Goal: Entertainment & Leisure: Consume media (video, audio)

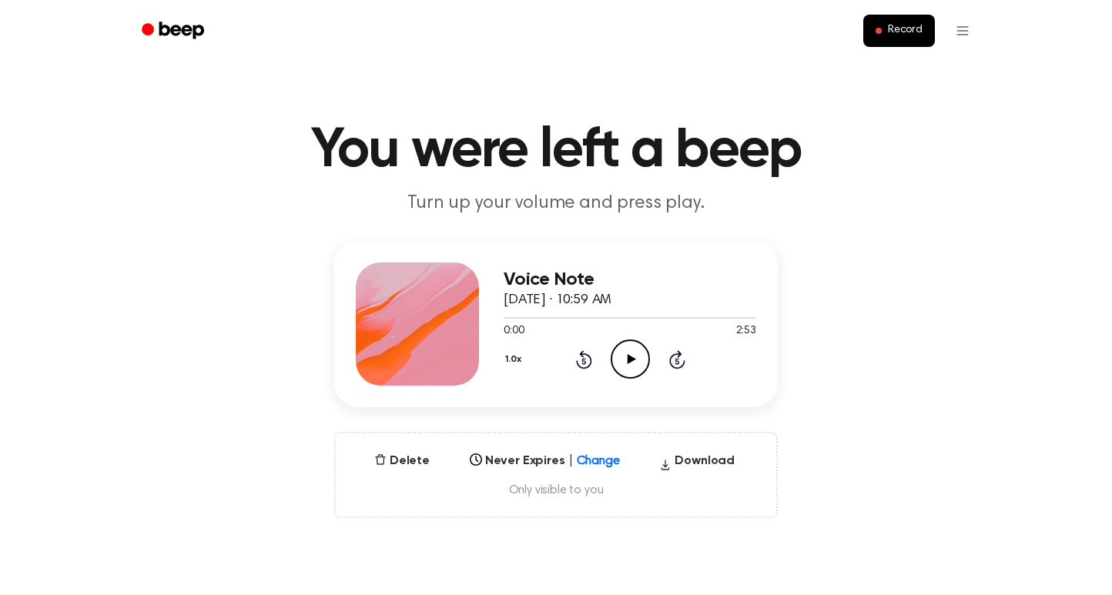
click at [624, 356] on icon "Play Audio" at bounding box center [630, 359] width 39 height 39
click at [676, 364] on icon at bounding box center [677, 361] width 4 height 6
click at [676, 363] on icon "Skip 5 seconds" at bounding box center [676, 360] width 17 height 20
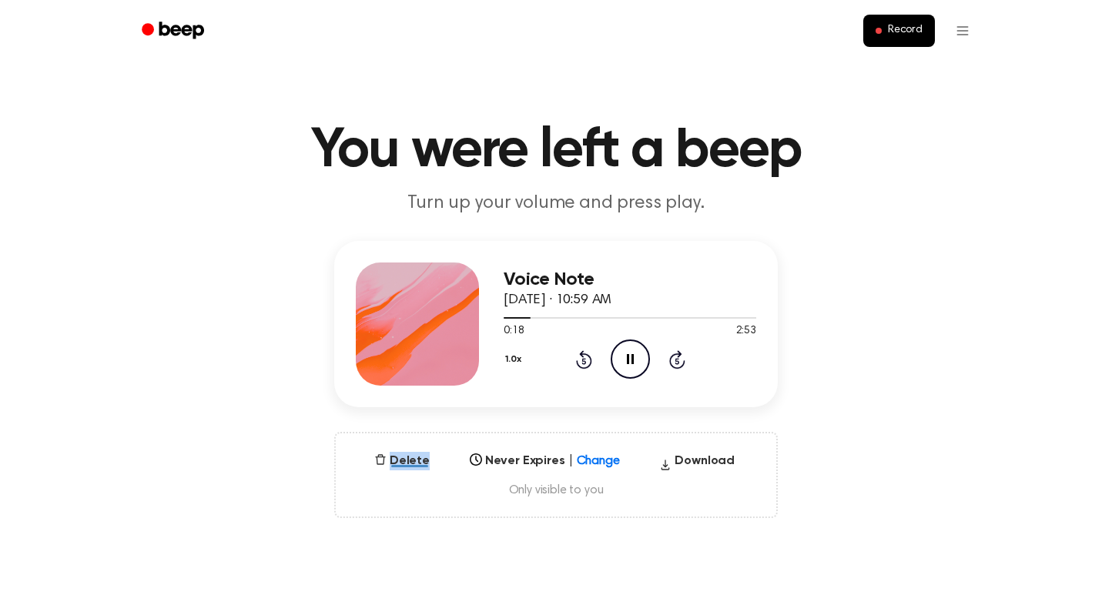
click at [676, 363] on icon "Skip 5 seconds" at bounding box center [676, 360] width 17 height 20
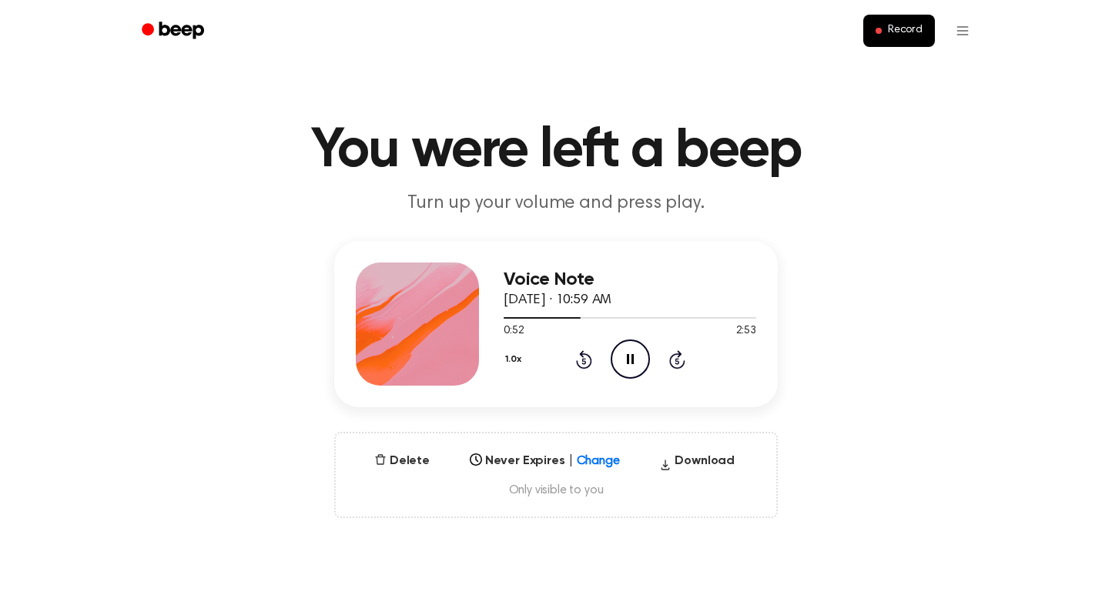
click at [682, 360] on icon "Skip 5 seconds" at bounding box center [676, 360] width 17 height 20
click at [682, 361] on icon "Skip 5 seconds" at bounding box center [676, 360] width 17 height 20
click at [678, 357] on icon at bounding box center [677, 359] width 16 height 18
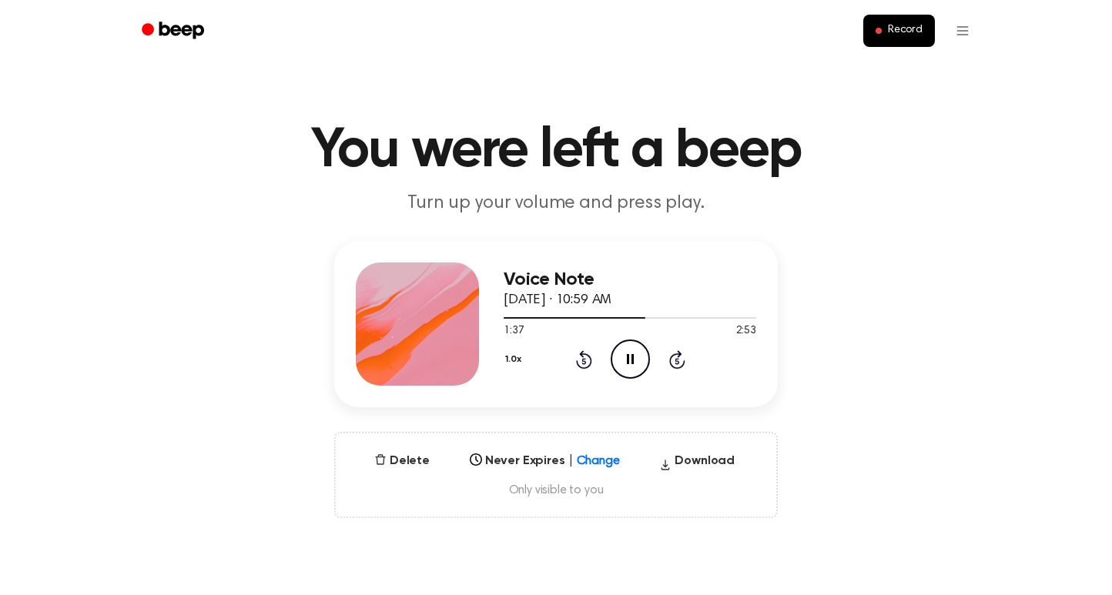
click at [417, 118] on main "You were left a beep Turn up your volume and press play. Voice Note [DATE] · 10…" at bounding box center [556, 494] width 1112 height 988
